Goal: Navigation & Orientation: Go to known website

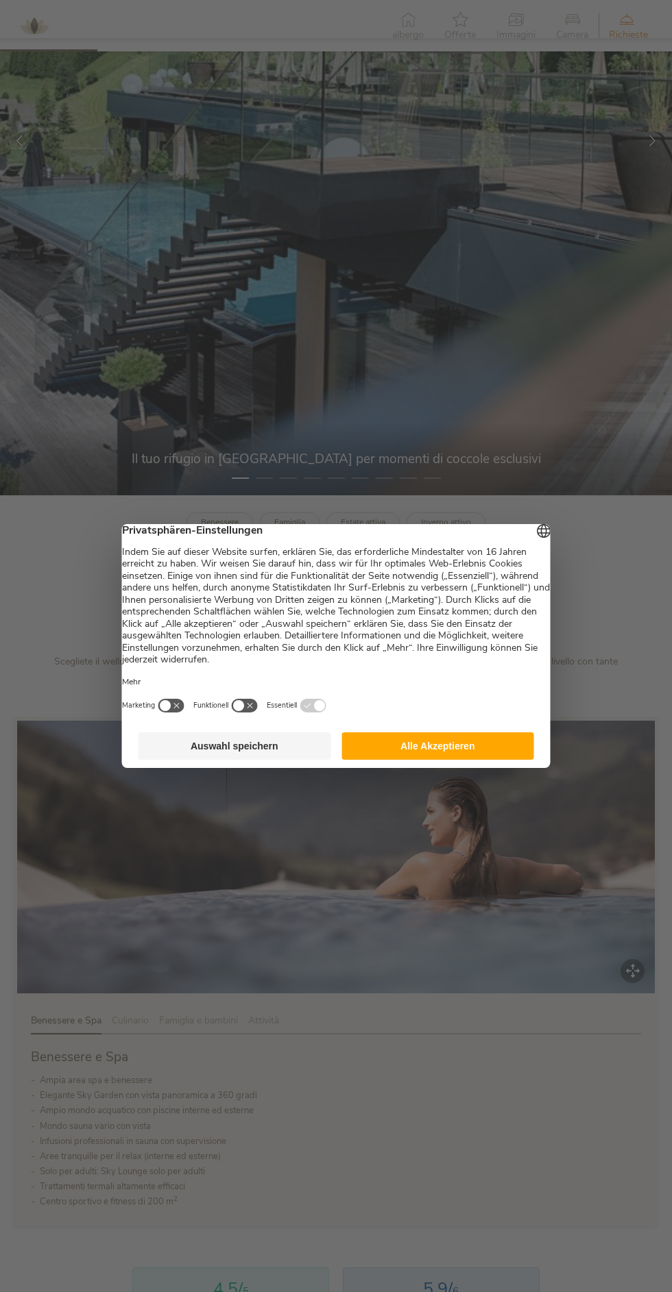
scroll to position [493, 0]
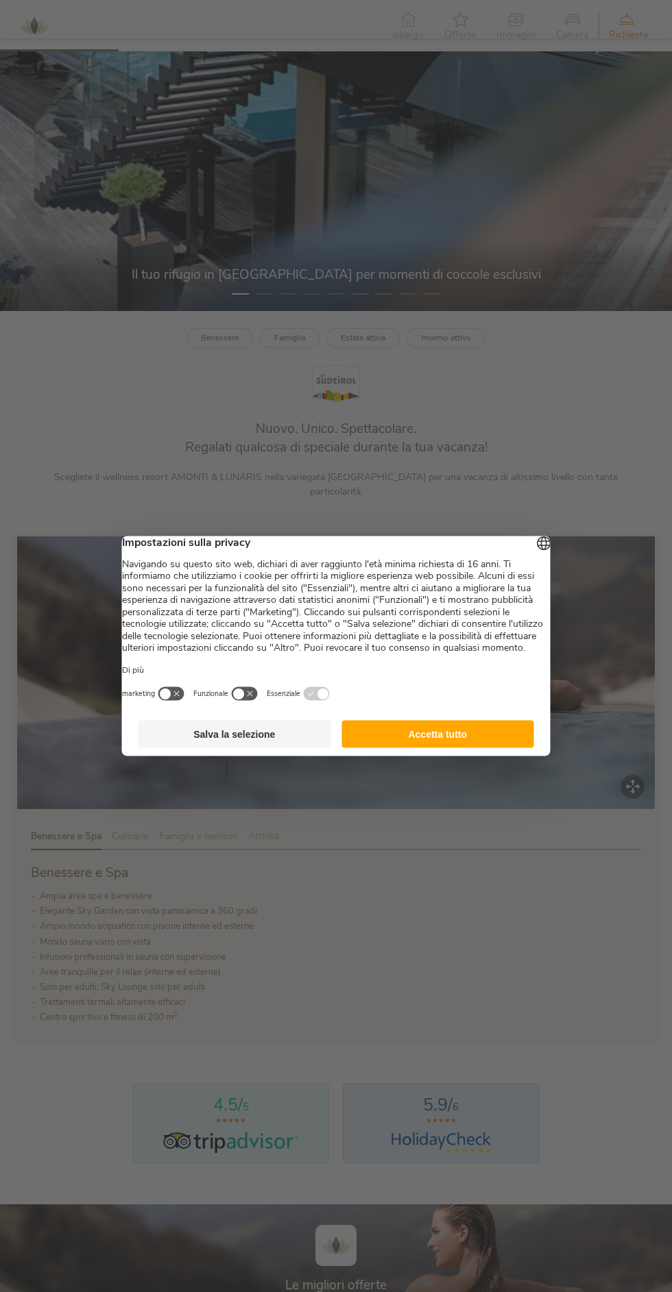
click at [456, 740] on font "Accetta tutto" at bounding box center [437, 734] width 59 height 11
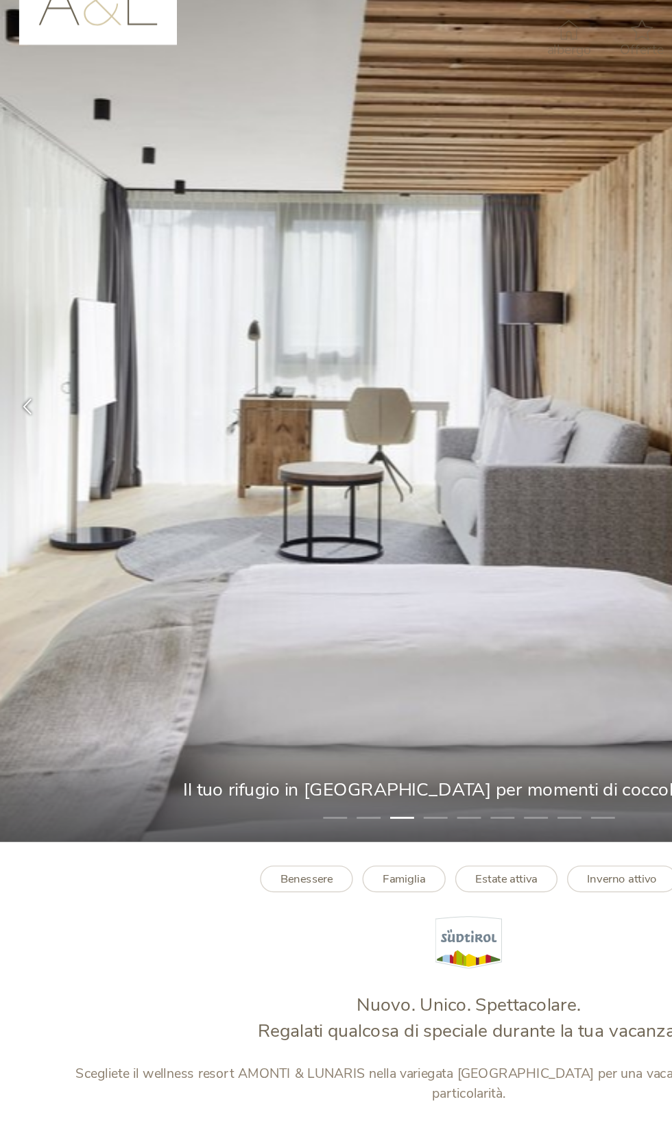
scroll to position [0, 0]
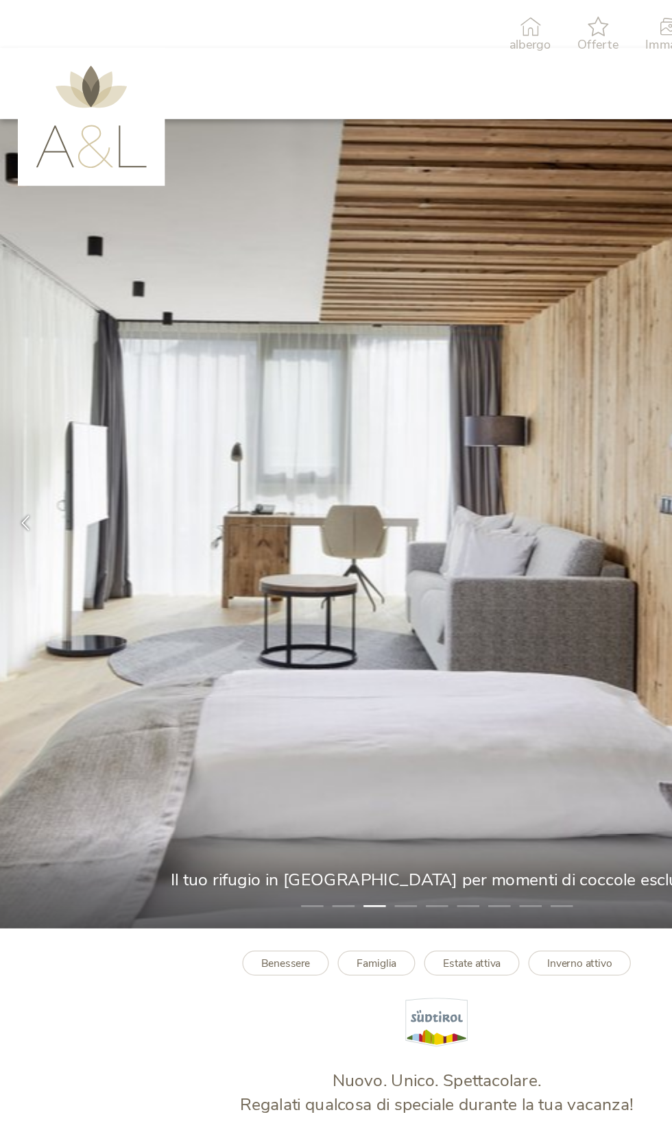
click at [97, 122] on img at bounding box center [70, 91] width 86 height 79
